Goal: Download file/media

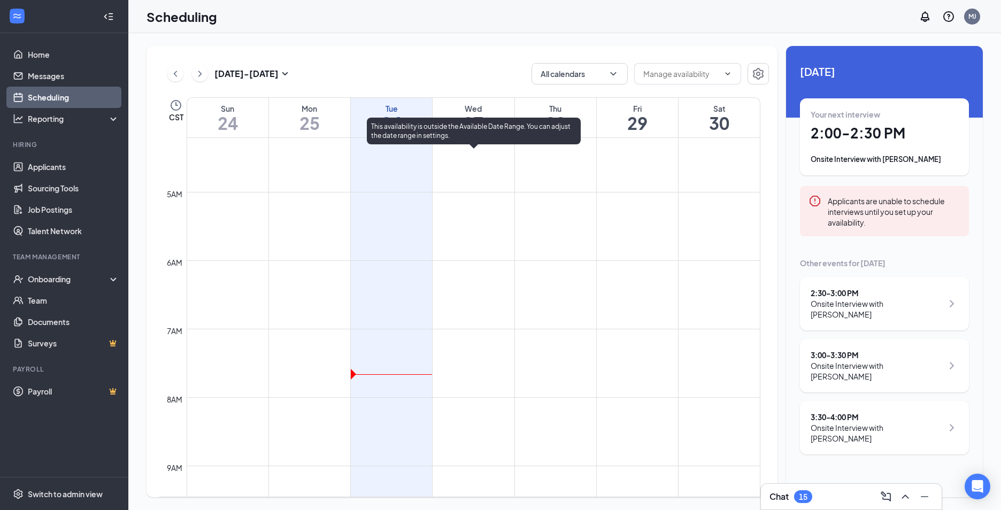
scroll to position [258, 0]
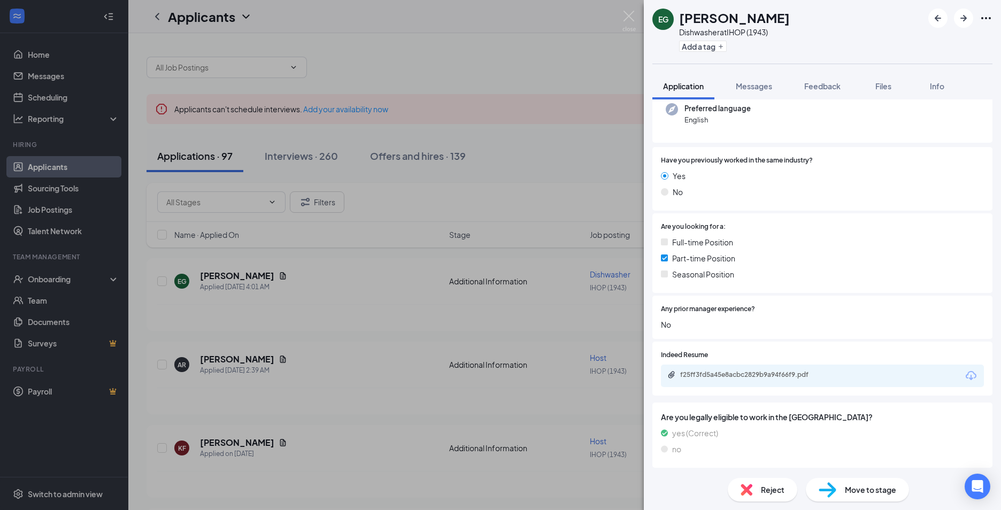
scroll to position [132, 0]
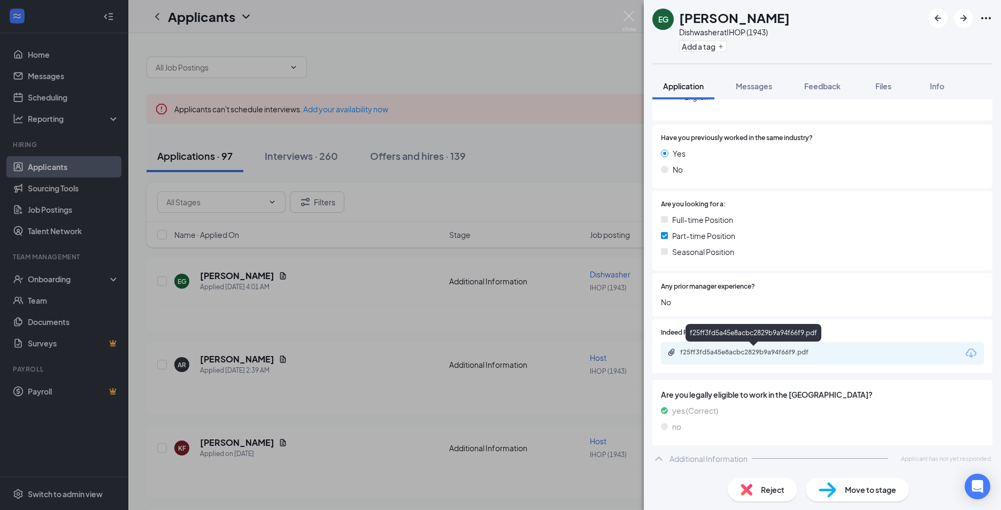
click at [797, 353] on div "f25ff3fd5a45e8acbc2829b9a94f66f9.pdf" at bounding box center [755, 352] width 150 height 9
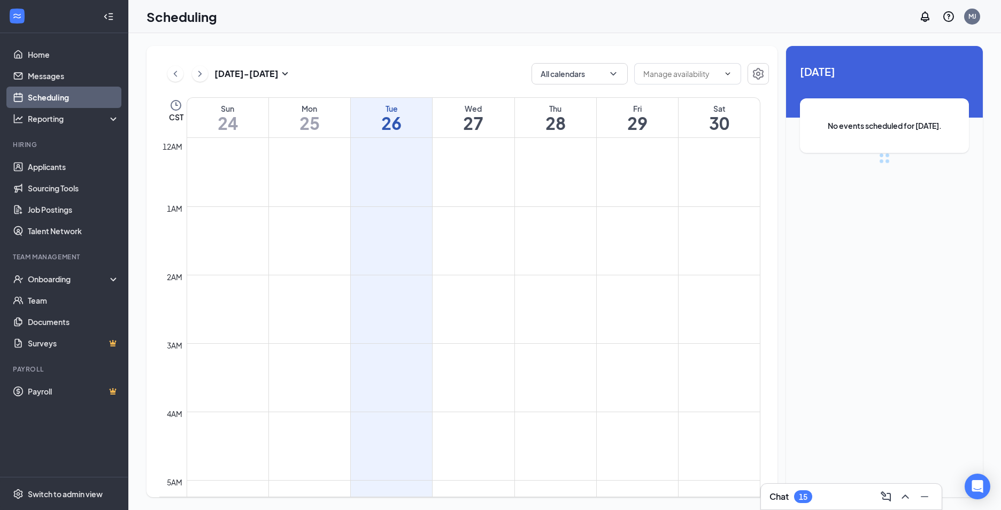
scroll to position [526, 0]
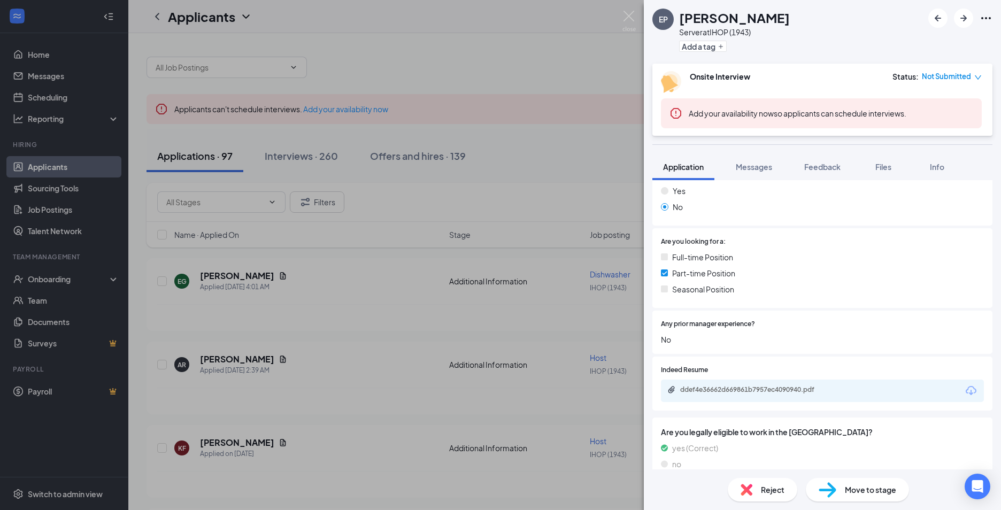
scroll to position [267, 0]
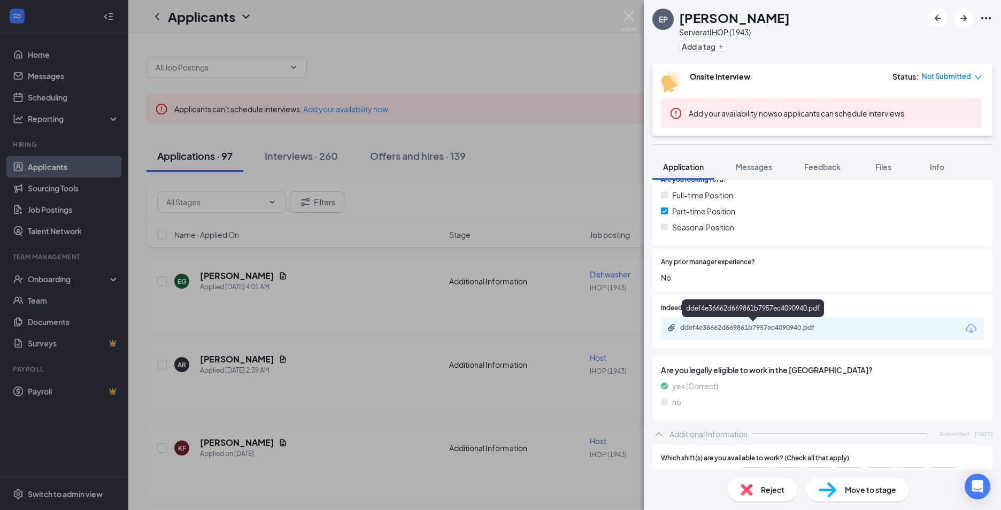
click at [762, 329] on div "ddef4e36662d669861b7957ec4090940.pdf" at bounding box center [755, 327] width 150 height 9
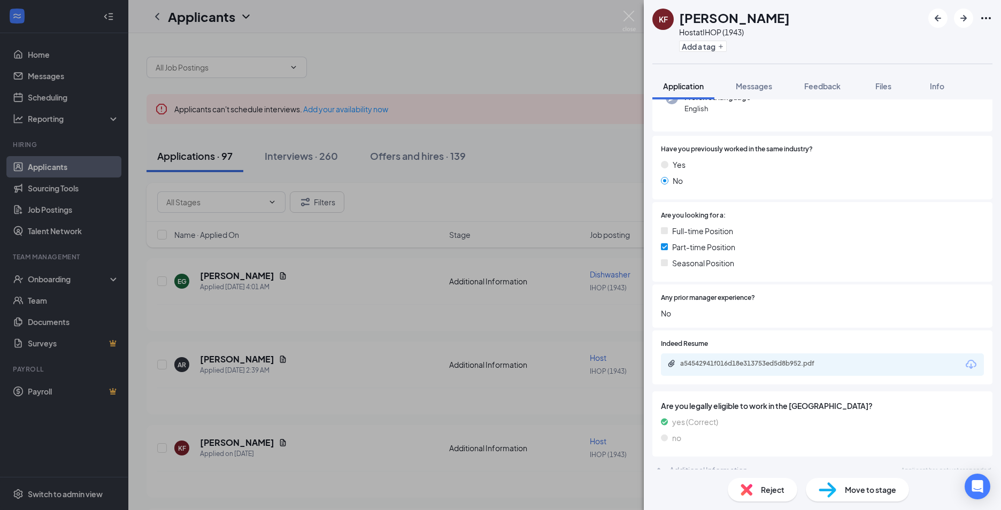
scroll to position [132, 0]
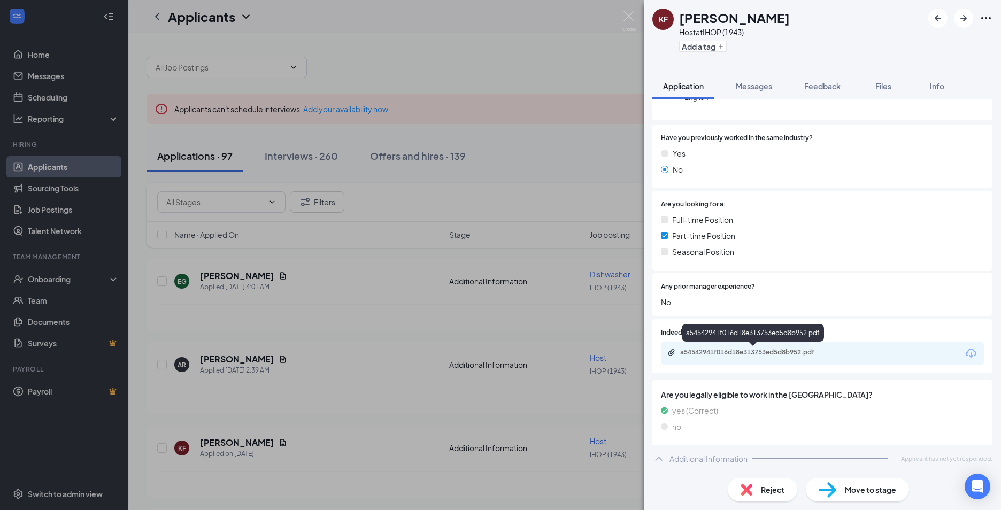
click at [745, 350] on div "a54542941f016d18e313753ed5d8b952.pdf" at bounding box center [755, 352] width 150 height 9
